Goal: Task Accomplishment & Management: Manage account settings

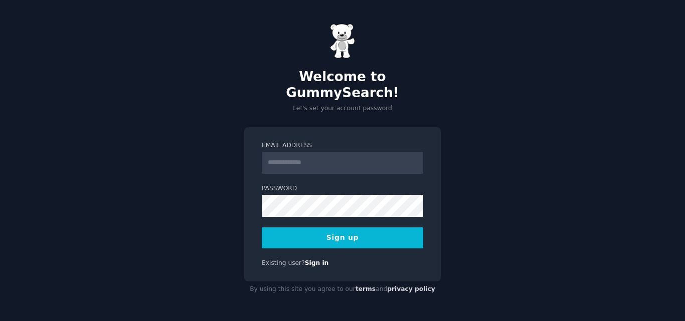
click at [288, 152] on input "Email Address" at bounding box center [342, 163] width 161 height 22
click at [92, 215] on div "Welcome to GummySearch! Let's set your account password Email Address Password …" at bounding box center [342, 160] width 685 height 321
click at [284, 155] on input "Email Address" at bounding box center [342, 163] width 161 height 22
type input "**********"
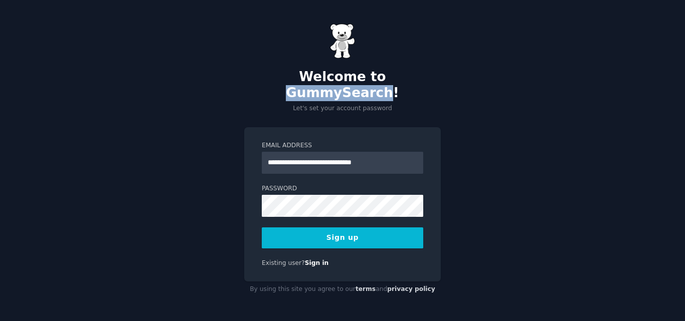
drag, startPoint x: 336, startPoint y: 85, endPoint x: 424, endPoint y: 84, distance: 88.2
click at [424, 84] on h2 "Welcome to GummySearch!" at bounding box center [342, 85] width 196 height 32
copy h2 "GummySearch"
click at [326, 229] on button "Sign up" at bounding box center [342, 238] width 161 height 21
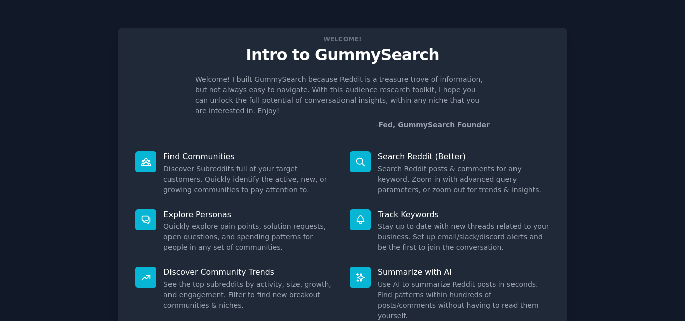
drag, startPoint x: 682, startPoint y: 79, endPoint x: 684, endPoint y: 71, distance: 8.4
click at [684, 71] on main "Welcome! Intro to GummySearch Welcome! I built GummySearch because Reddit is a …" at bounding box center [342, 160] width 685 height 321
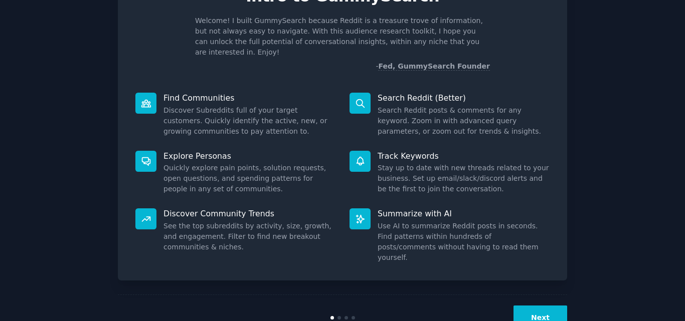
scroll to position [71, 0]
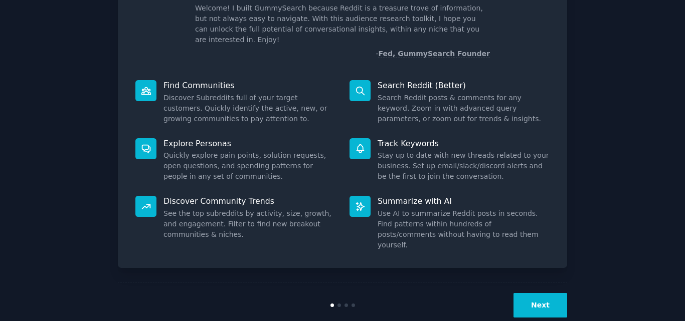
click at [550, 293] on button "Next" at bounding box center [540, 305] width 54 height 25
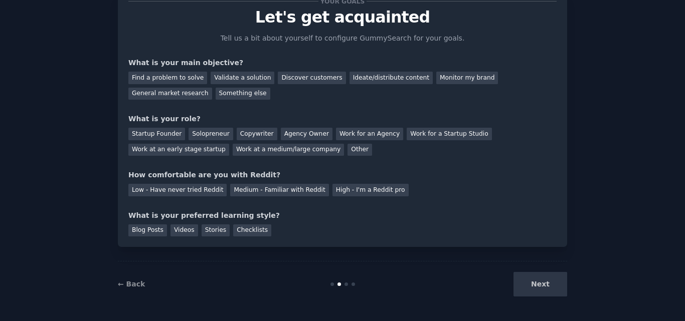
scroll to position [38, 0]
click at [177, 190] on div "Low - Have never tried Reddit" at bounding box center [177, 190] width 98 height 13
click at [215, 94] on div "Something else" at bounding box center [242, 94] width 55 height 13
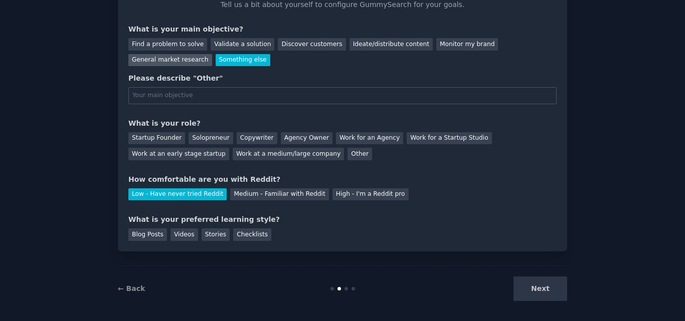
click at [212, 54] on div "General market research" at bounding box center [170, 60] width 84 height 13
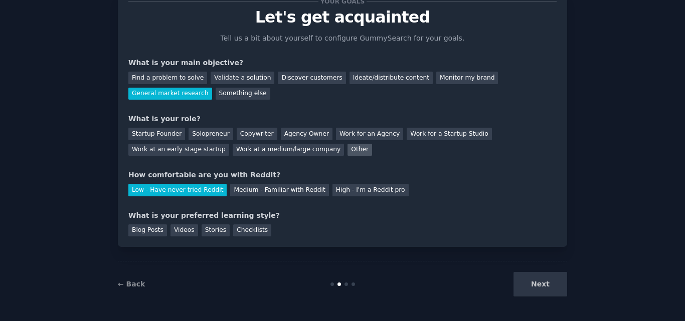
click at [347, 153] on div "Other" at bounding box center [359, 150] width 25 height 13
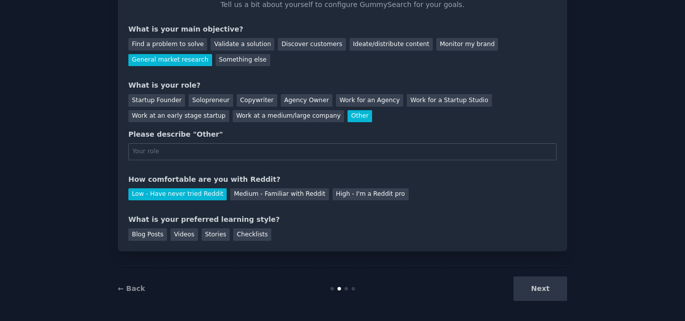
click at [159, 152] on input "text" at bounding box center [342, 151] width 428 height 17
type input "student"
click at [399, 172] on div "Your goals Let's get acquainted Tell us a bit about yourself to configure Gummy…" at bounding box center [342, 104] width 428 height 274
click at [235, 235] on div "Checklists" at bounding box center [252, 235] width 38 height 13
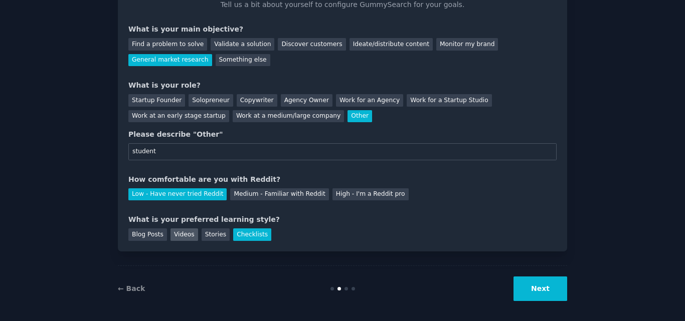
click at [174, 235] on div "Videos" at bounding box center [184, 235] width 28 height 13
click at [238, 237] on div "Checklists" at bounding box center [252, 235] width 38 height 13
click at [148, 238] on div "Blog Posts" at bounding box center [147, 235] width 39 height 13
click at [233, 236] on div "Checklists" at bounding box center [252, 235] width 38 height 13
click at [210, 231] on div "Stories" at bounding box center [215, 235] width 28 height 13
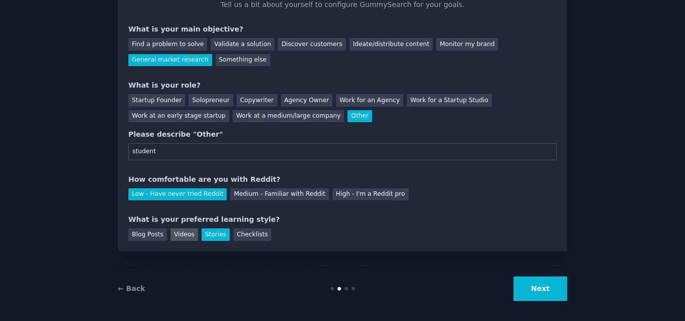
click at [179, 234] on div "Videos" at bounding box center [184, 235] width 28 height 13
click at [150, 235] on div "Blog Posts" at bounding box center [147, 235] width 39 height 13
click at [528, 289] on button "Next" at bounding box center [540, 289] width 54 height 25
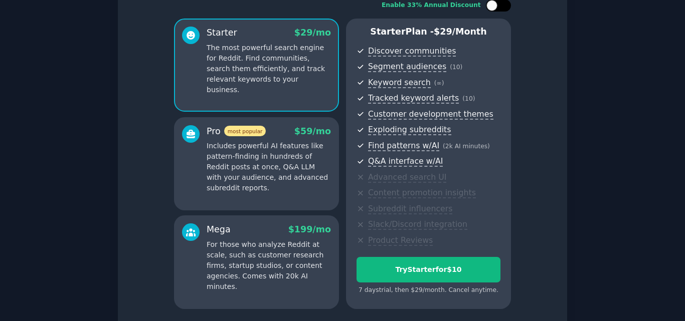
click at [501, 7] on div at bounding box center [503, 5] width 5 height 5
click at [493, 7] on icon at bounding box center [493, 6] width 6 height 6
click at [493, 7] on div at bounding box center [491, 5] width 11 height 11
click at [493, 7] on icon at bounding box center [493, 6] width 6 height 6
checkbox input "false"
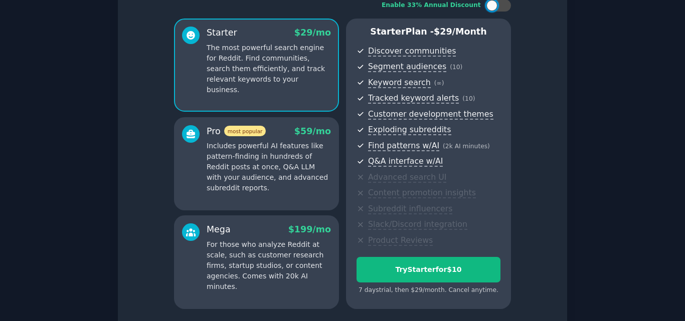
scroll to position [154, 0]
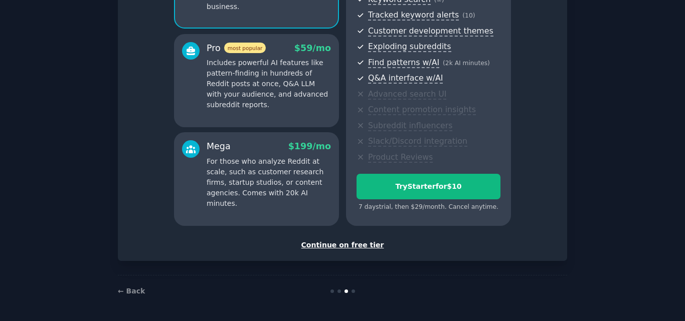
click at [333, 245] on div "Continue on free tier" at bounding box center [342, 245] width 428 height 11
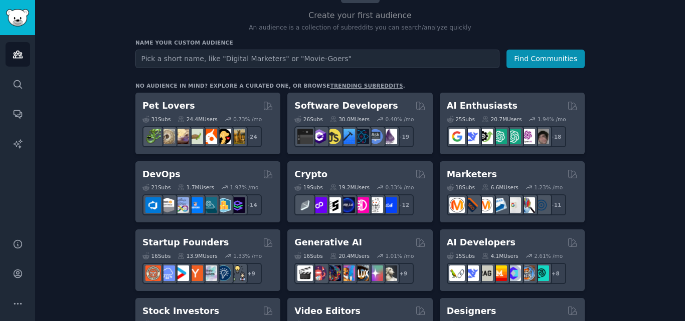
scroll to position [94, 0]
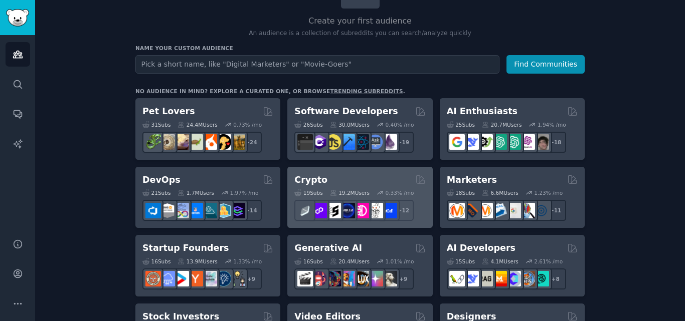
click at [315, 177] on h2 "Crypto" at bounding box center [310, 180] width 33 height 13
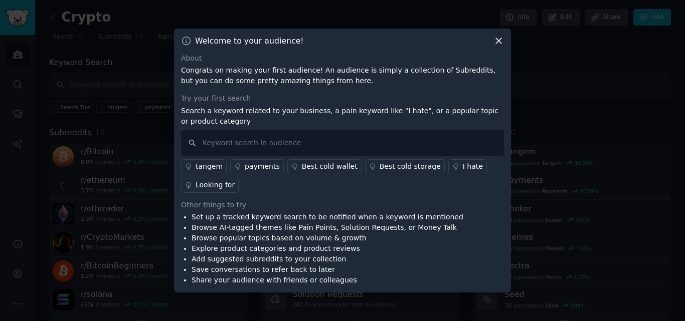
click at [244, 233] on li "Browse AI-tagged themes like Pain Points, Solution Requests, or Money Talk" at bounding box center [327, 227] width 272 height 11
click at [229, 147] on input "text" at bounding box center [342, 143] width 323 height 26
type input "to the moon"
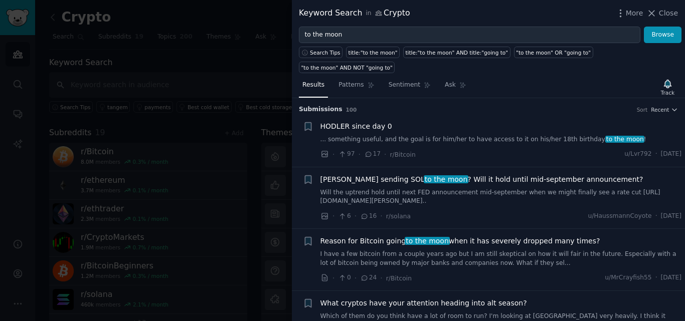
click at [649, 121] on div "HODLER since day 0" at bounding box center [500, 126] width 361 height 11
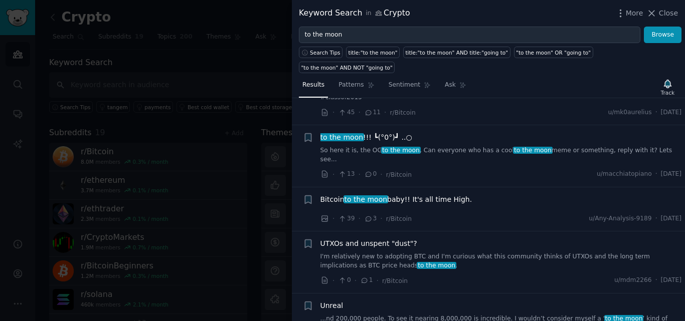
scroll to position [1583, 0]
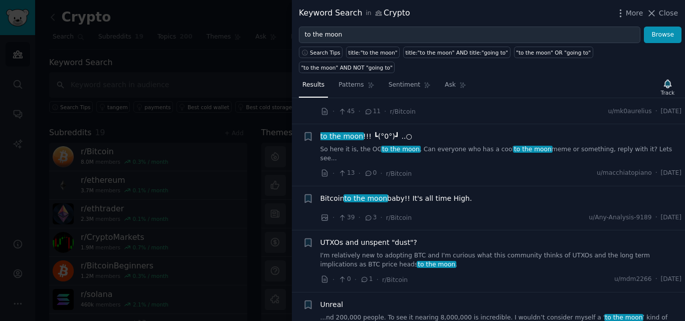
click at [232, 13] on div at bounding box center [342, 160] width 685 height 321
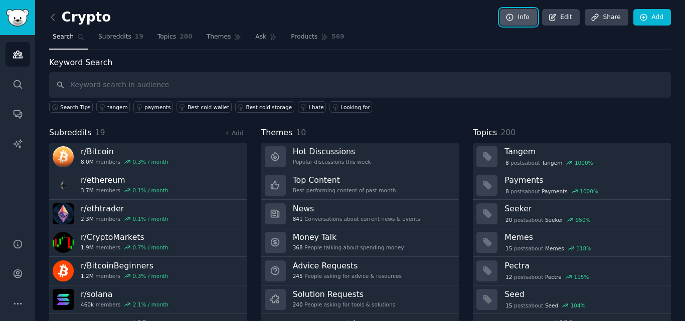
click at [518, 18] on link "Info" at bounding box center [518, 17] width 37 height 17
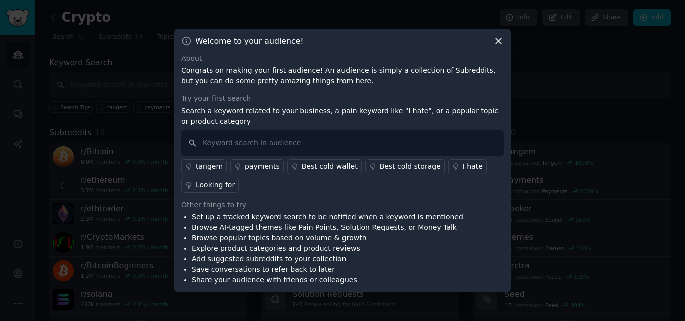
click at [500, 41] on icon at bounding box center [498, 41] width 11 height 11
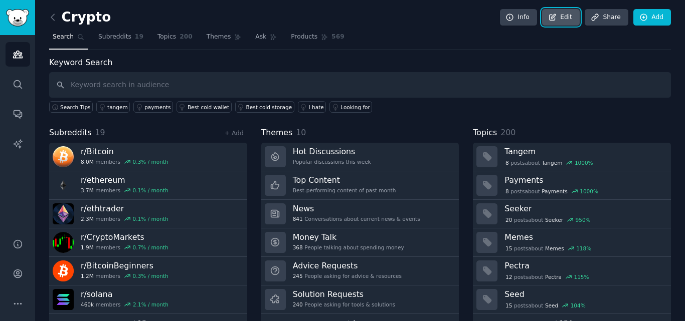
click at [564, 19] on link "Edit" at bounding box center [561, 17] width 38 height 17
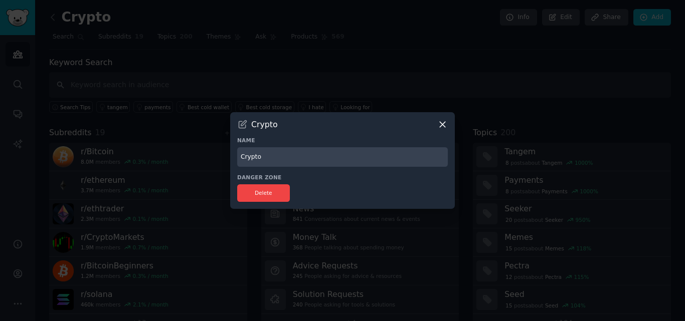
click at [266, 158] on input "Crypto" at bounding box center [342, 157] width 210 height 20
type input "C"
type input "amazon products"
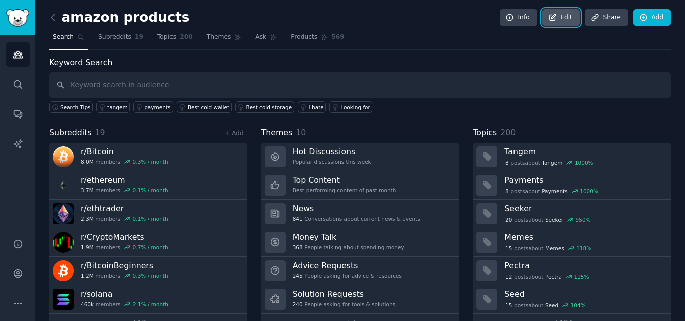
click at [553, 20] on icon at bounding box center [552, 17] width 6 height 6
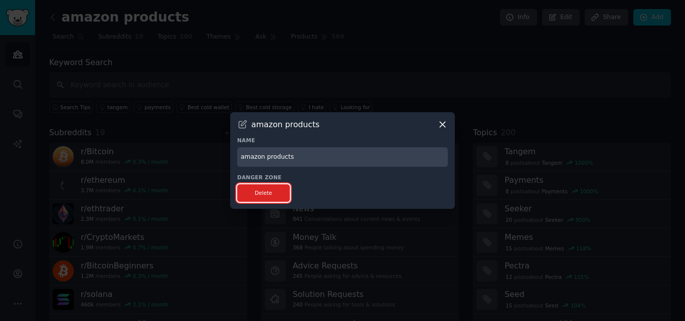
click at [264, 190] on button "Delete" at bounding box center [263, 193] width 53 height 18
